Goal: Find specific page/section: Find specific page/section

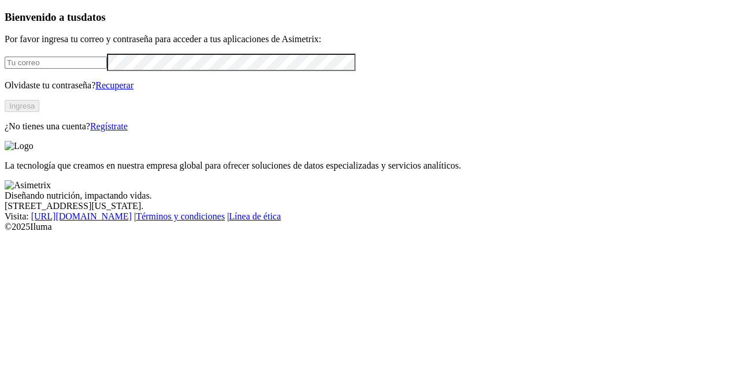
type input "[PERSON_NAME][EMAIL_ADDRESS][PERSON_NAME][DOMAIN_NAME]"
click at [39, 112] on button "Ingresa" at bounding box center [22, 106] width 35 height 12
